Goal: Information Seeking & Learning: Learn about a topic

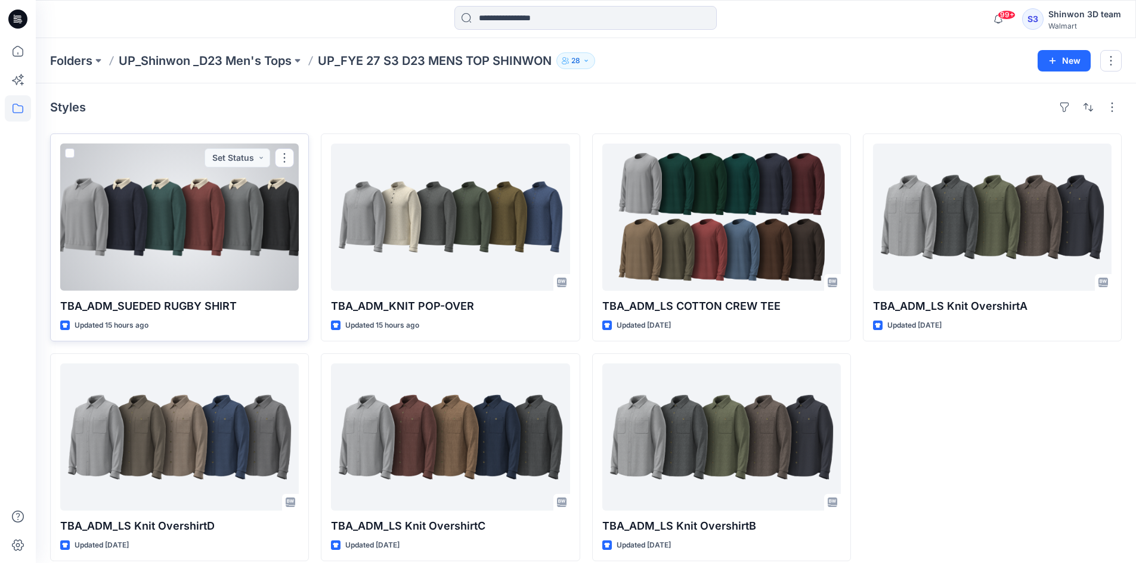
scroll to position [13, 0]
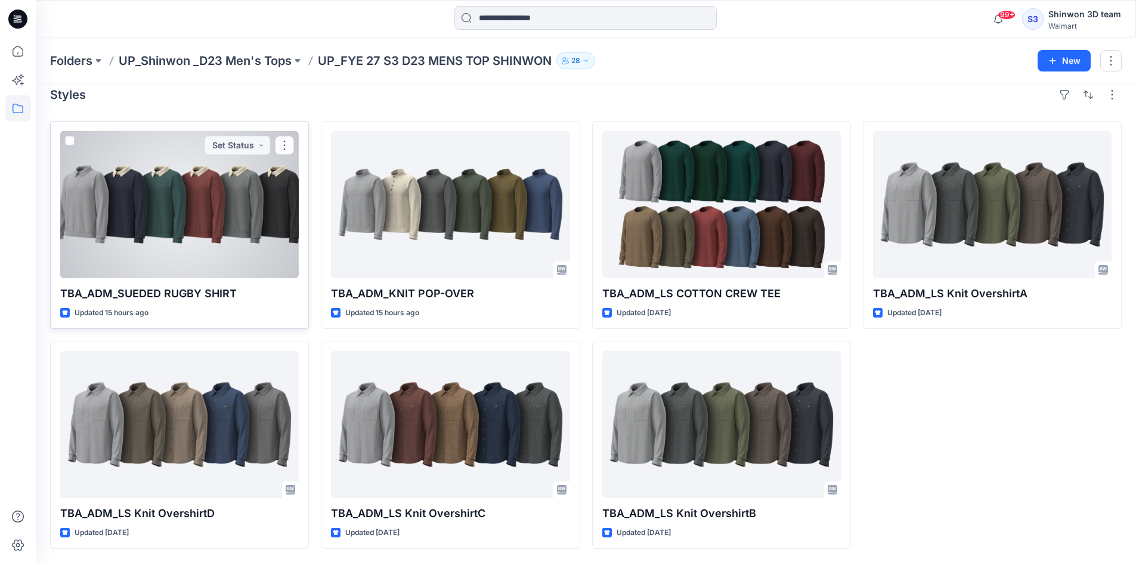
click at [188, 224] on div at bounding box center [179, 204] width 238 height 147
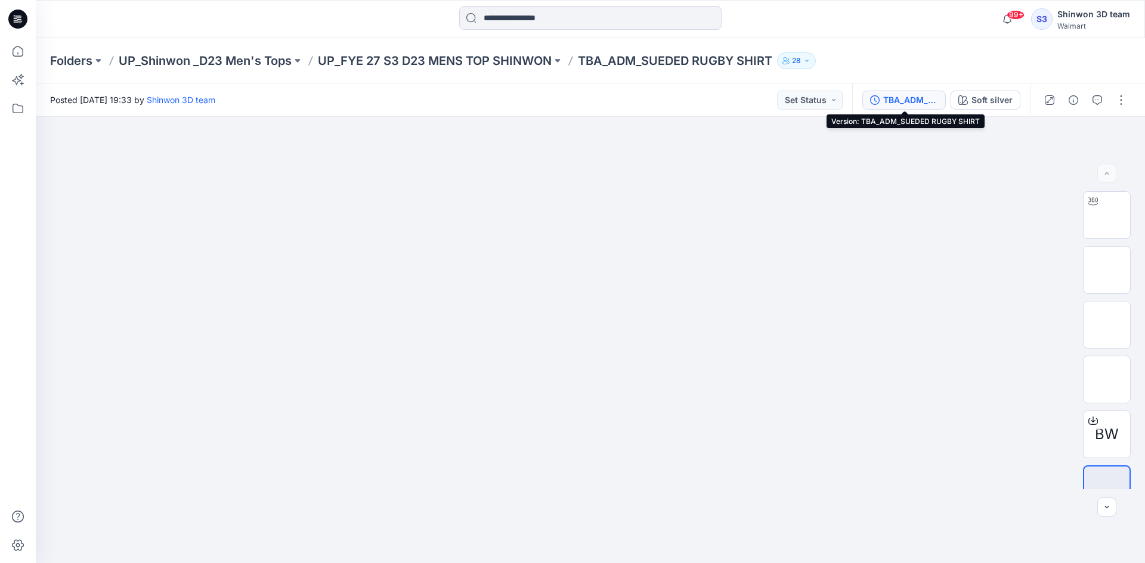
click at [939, 103] on button "TBA_ADM_SUEDED RUGBY SHIRT" at bounding box center [903, 100] width 83 height 19
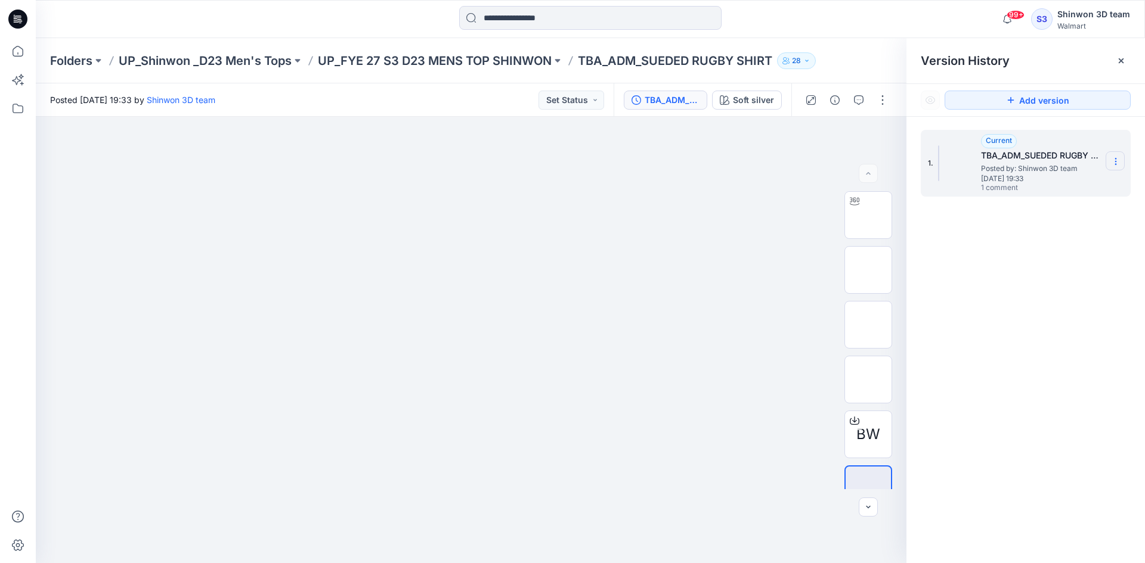
click at [1112, 160] on icon at bounding box center [1116, 162] width 10 height 10
drag, startPoint x: 1068, startPoint y: 340, endPoint x: 857, endPoint y: 420, distance: 226.4
click at [1068, 340] on div "1. Current TBA_ADM_SUEDED RUGBY SHIRT Posted by: Shinwon 3D team [DATE] 19:33 1…" at bounding box center [1025, 349] width 238 height 464
click at [736, 99] on div "Soft silver" at bounding box center [753, 100] width 41 height 13
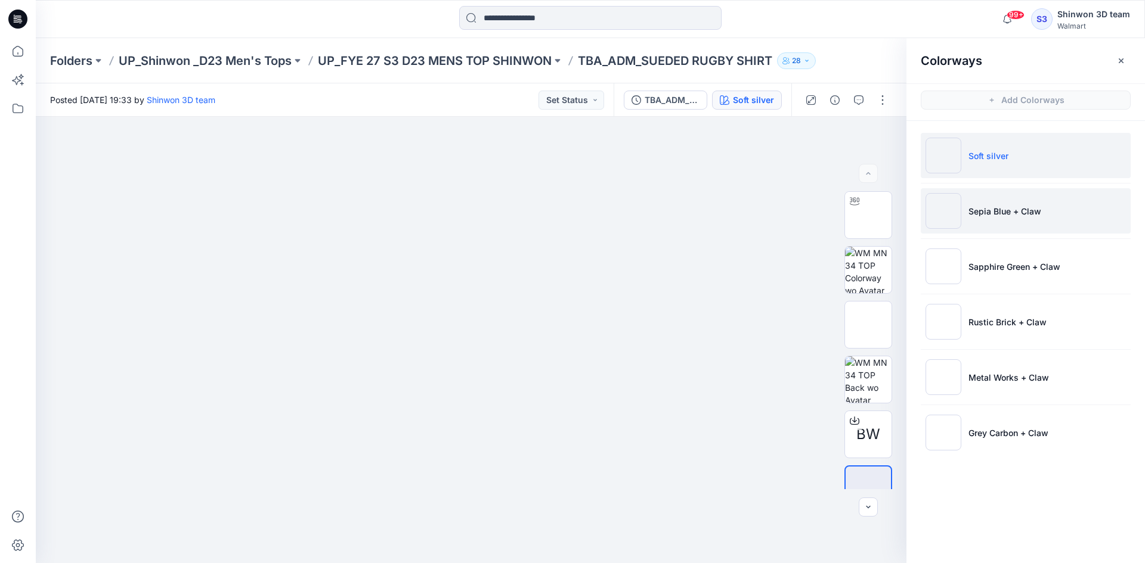
click at [1000, 212] on p "Sepia Blue + Claw" at bounding box center [1004, 211] width 73 height 13
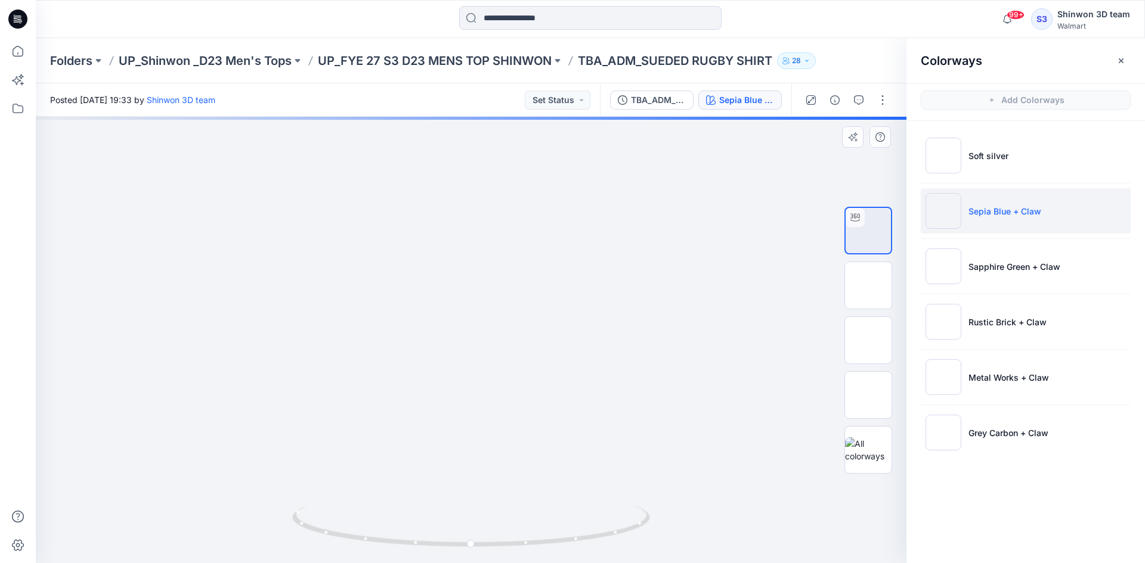
drag, startPoint x: 529, startPoint y: 374, endPoint x: 545, endPoint y: 503, distance: 129.8
click at [545, 117] on img at bounding box center [486, 117] width 901 height 0
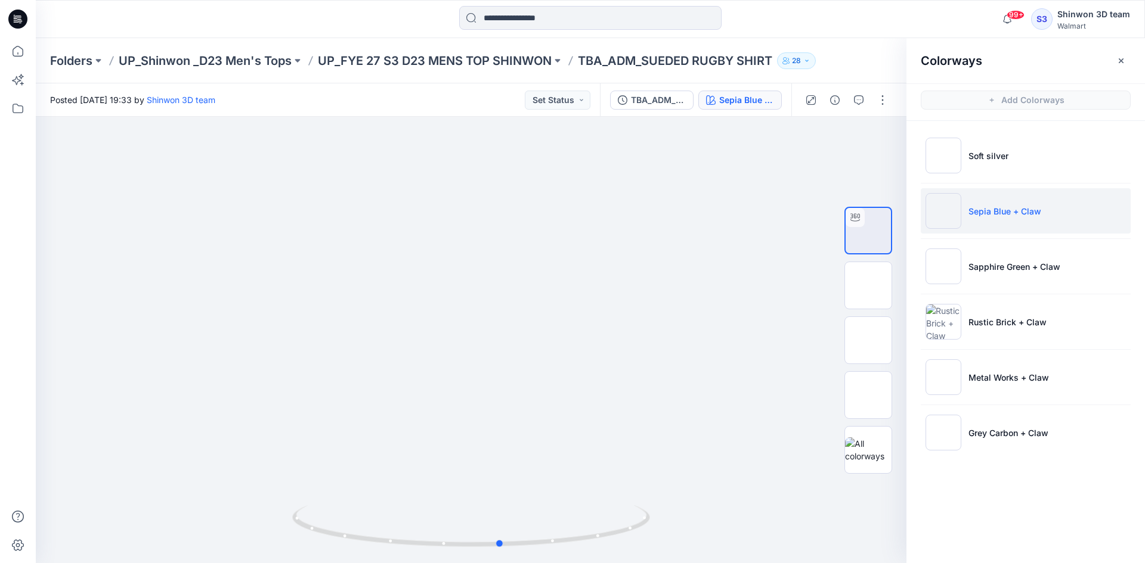
drag, startPoint x: 478, startPoint y: 545, endPoint x: 503, endPoint y: 591, distance: 52.3
click at [503, 563] on html "99+ Notifications Your style WMNS-S32608_ADM_NB POINTELLE_CARDI SHORT SET (OPT …" at bounding box center [572, 281] width 1145 height 563
